Goal: Navigation & Orientation: Go to known website

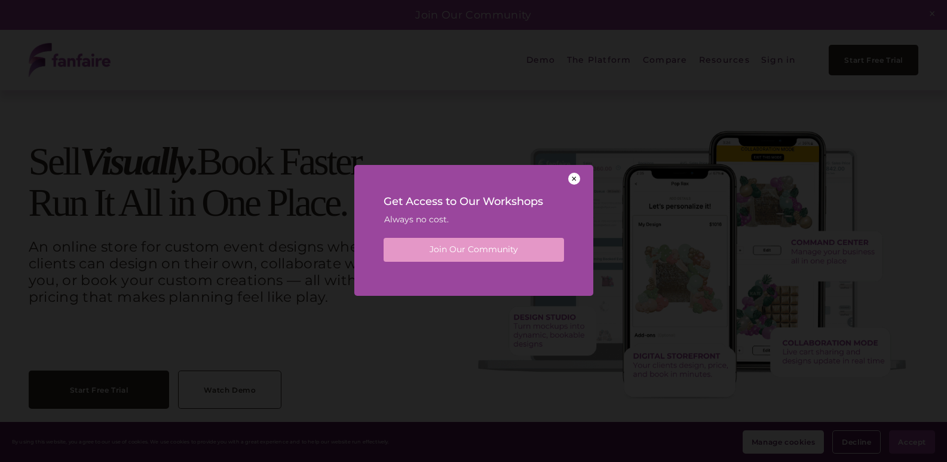
drag, startPoint x: 573, startPoint y: 178, endPoint x: 584, endPoint y: 166, distance: 16.5
click at [573, 178] on div at bounding box center [574, 179] width 12 height 12
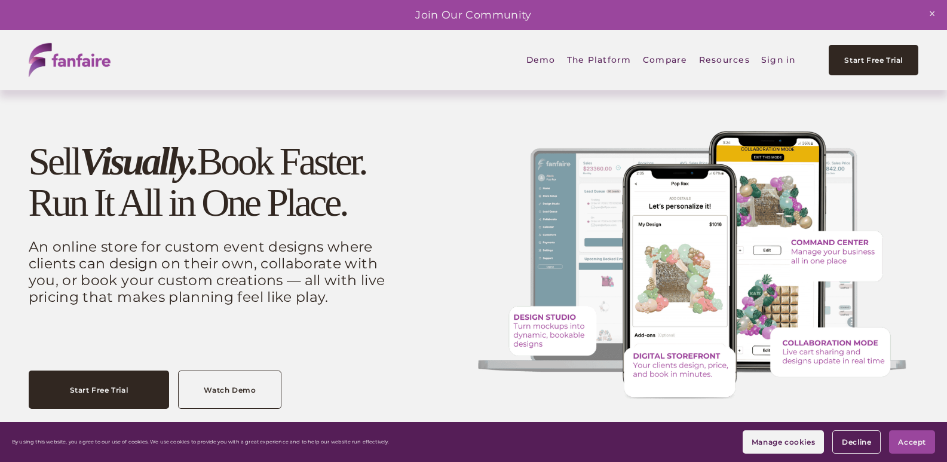
click at [89, 63] on img at bounding box center [70, 60] width 82 height 34
click at [91, 63] on img at bounding box center [70, 60] width 82 height 34
